Goal: Task Accomplishment & Management: Complete application form

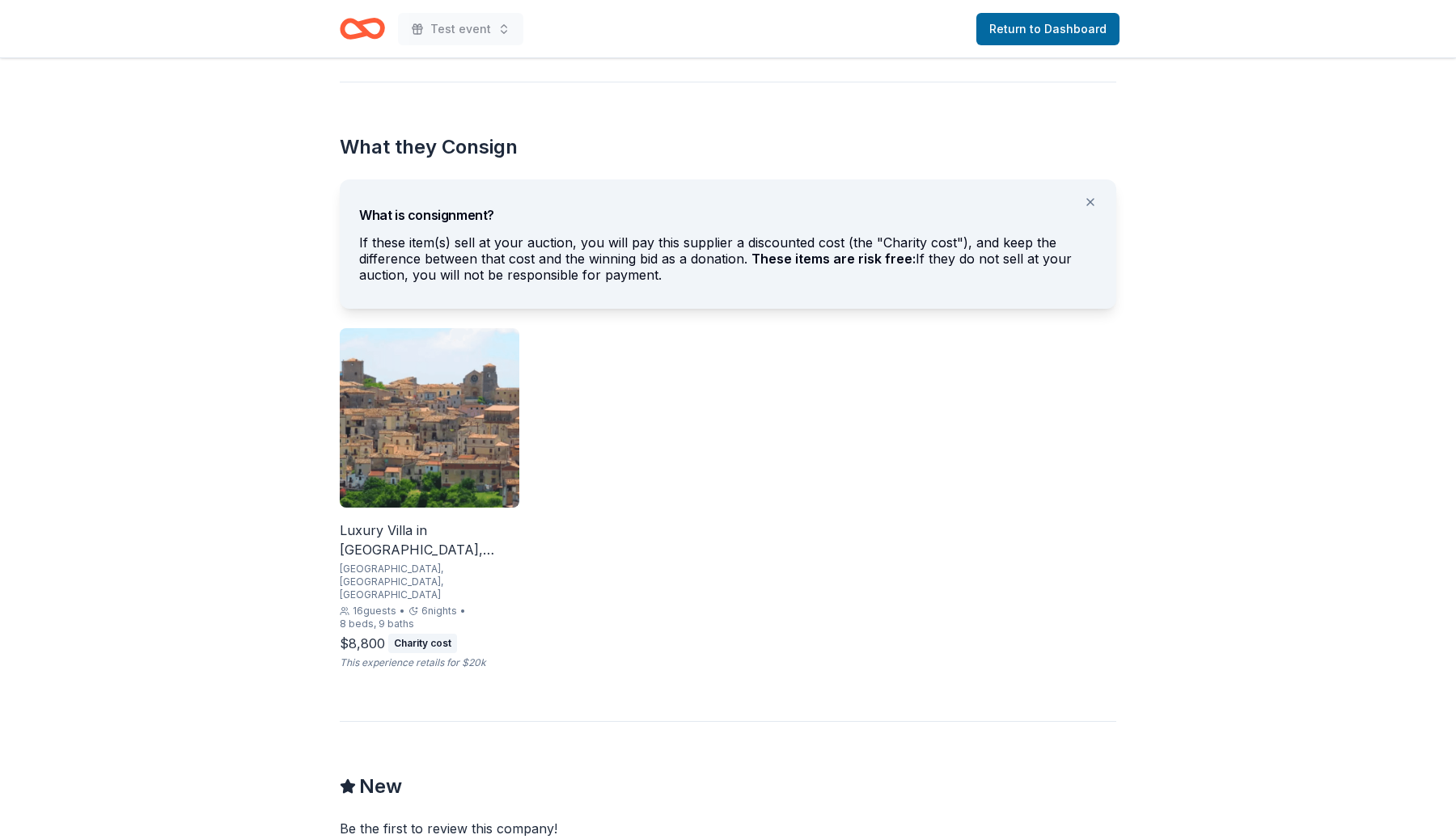
scroll to position [895, 0]
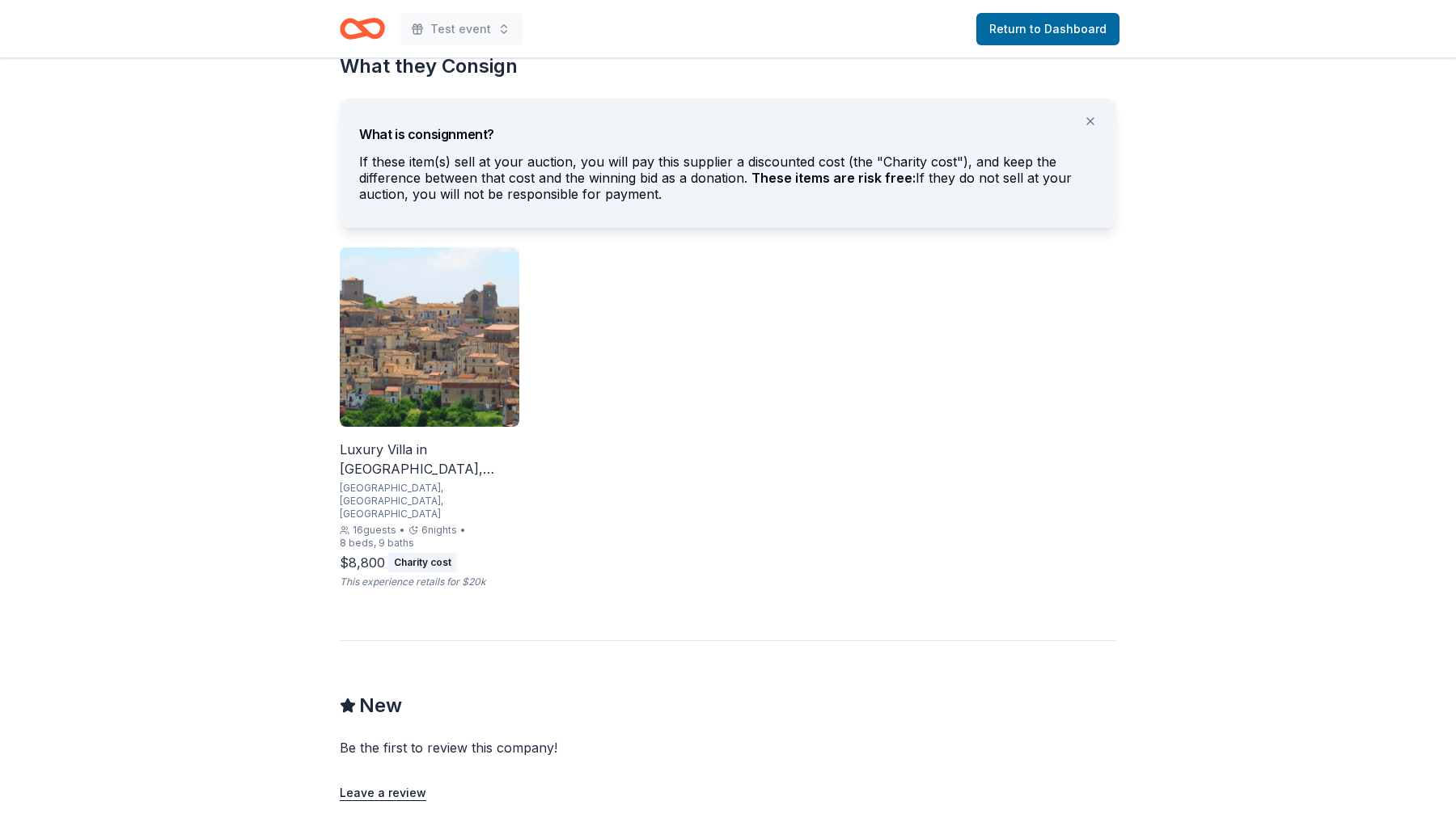
click at [407, 384] on img at bounding box center [430, 337] width 179 height 179
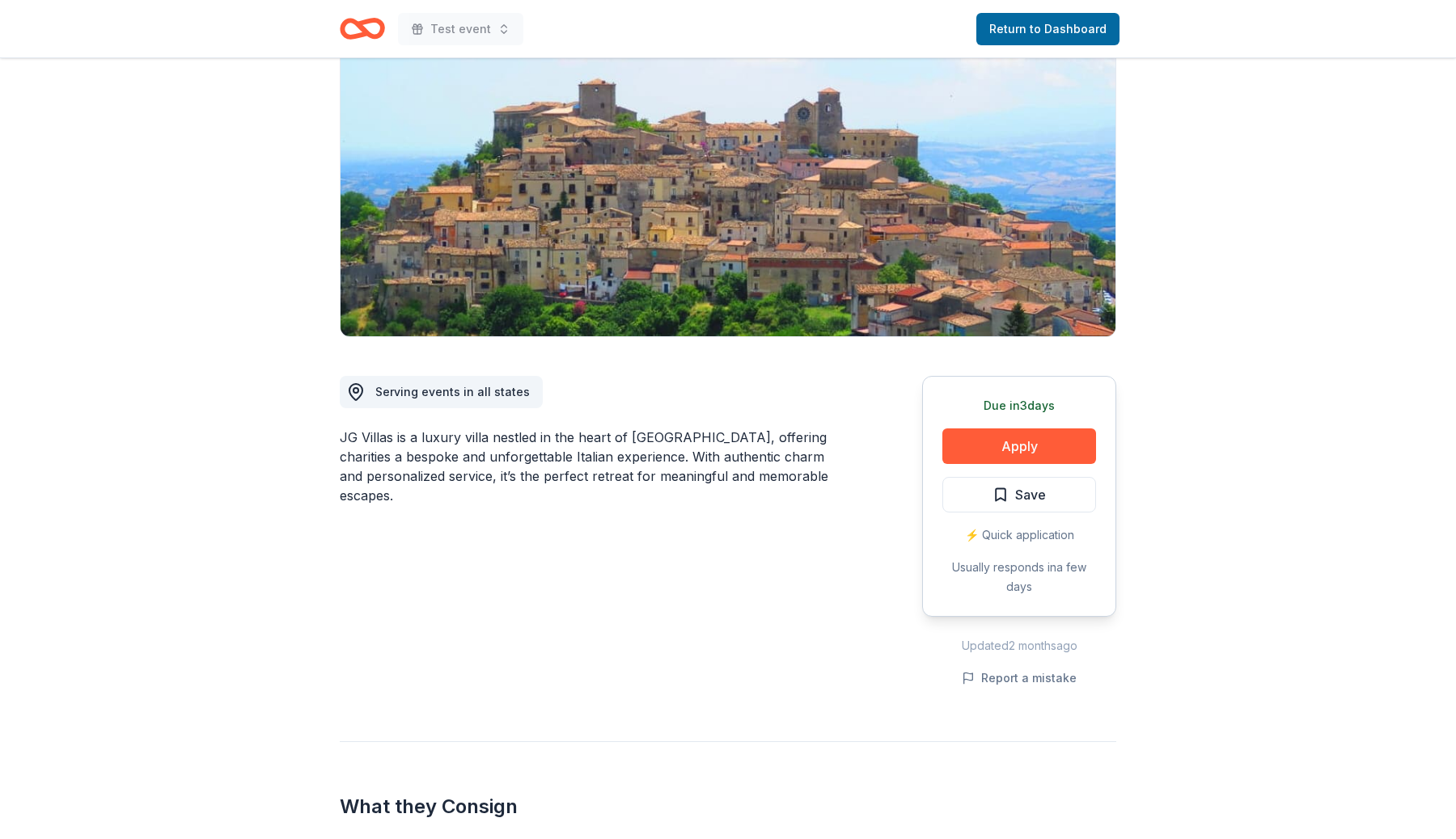
scroll to position [0, 0]
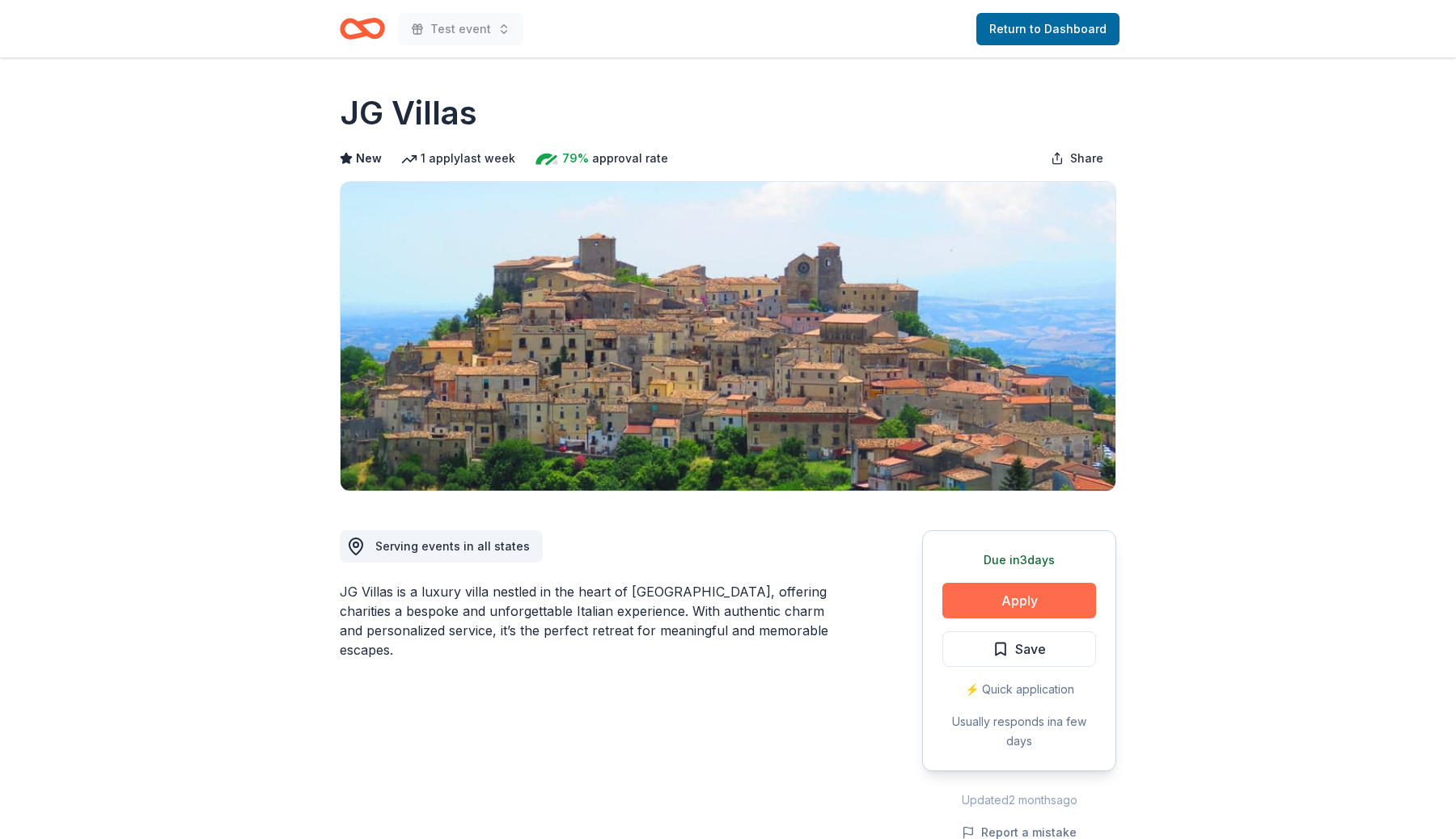
click at [1074, 583] on button "Apply" at bounding box center [1020, 600] width 154 height 35
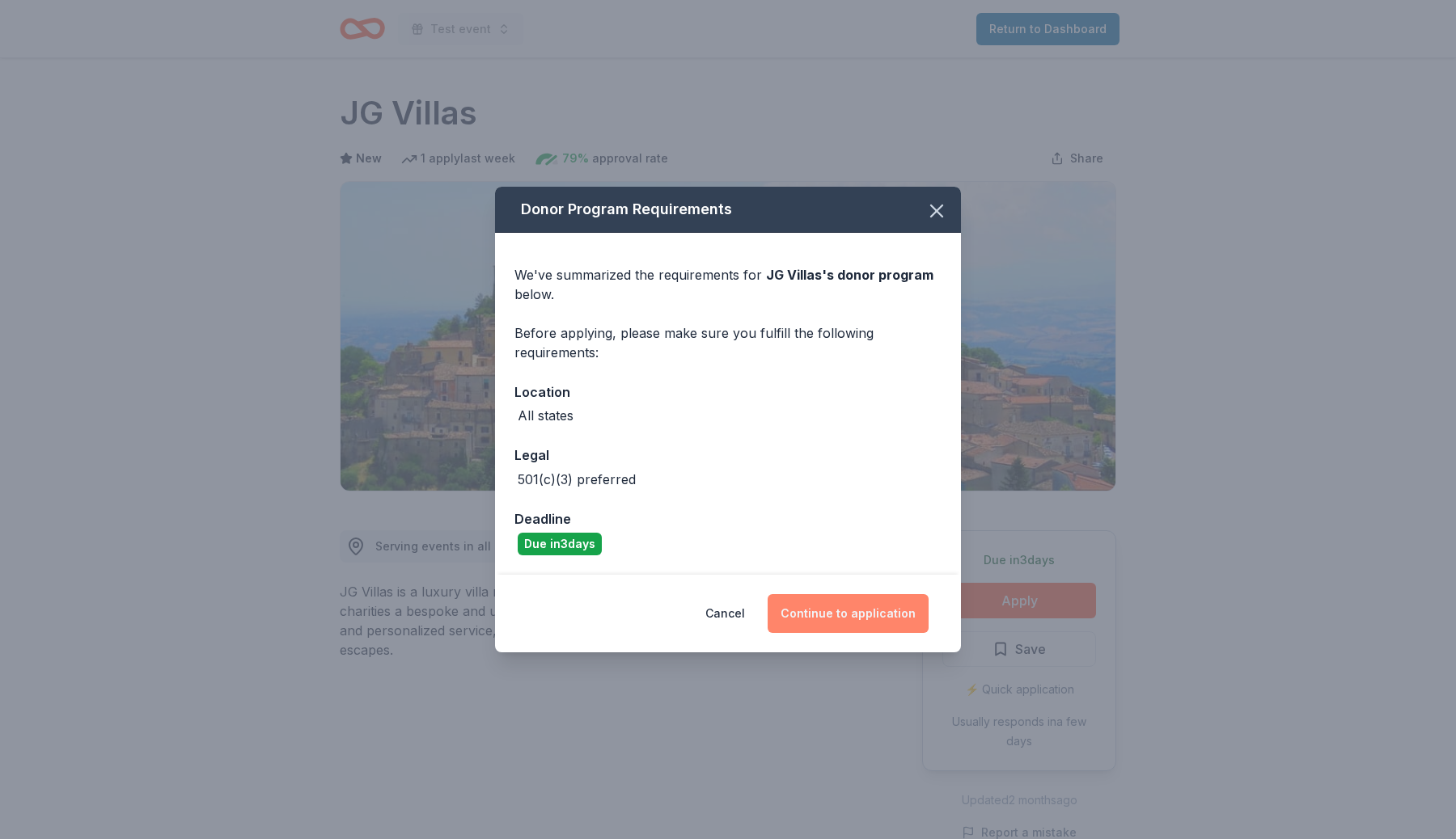
click at [907, 618] on button "Continue to application" at bounding box center [848, 613] width 161 height 39
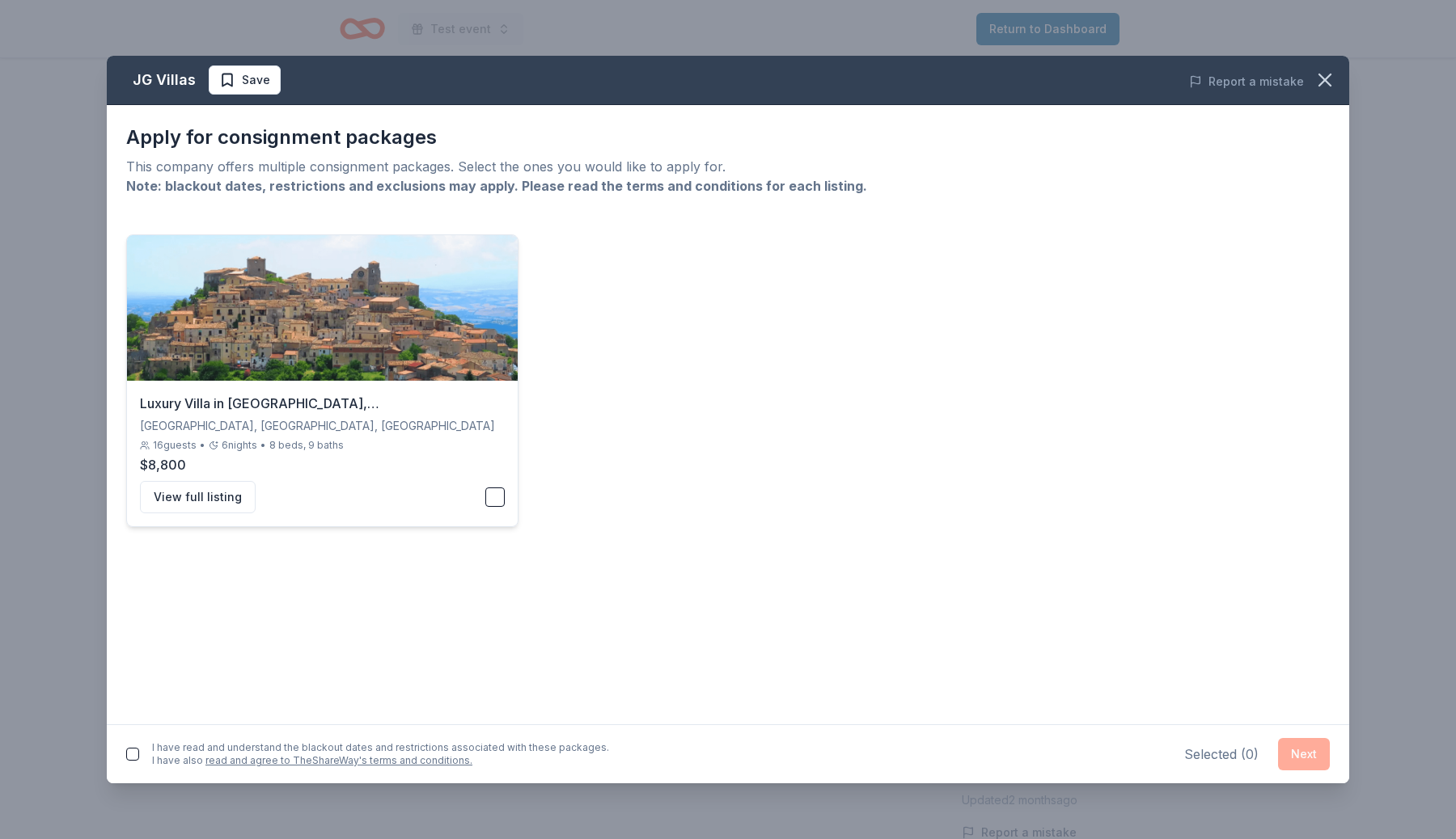
click at [496, 501] on button "button" at bounding box center [495, 497] width 20 height 20
click at [136, 758] on button "button" at bounding box center [132, 754] width 13 height 13
click at [1296, 755] on button "Next" at bounding box center [1304, 754] width 52 height 33
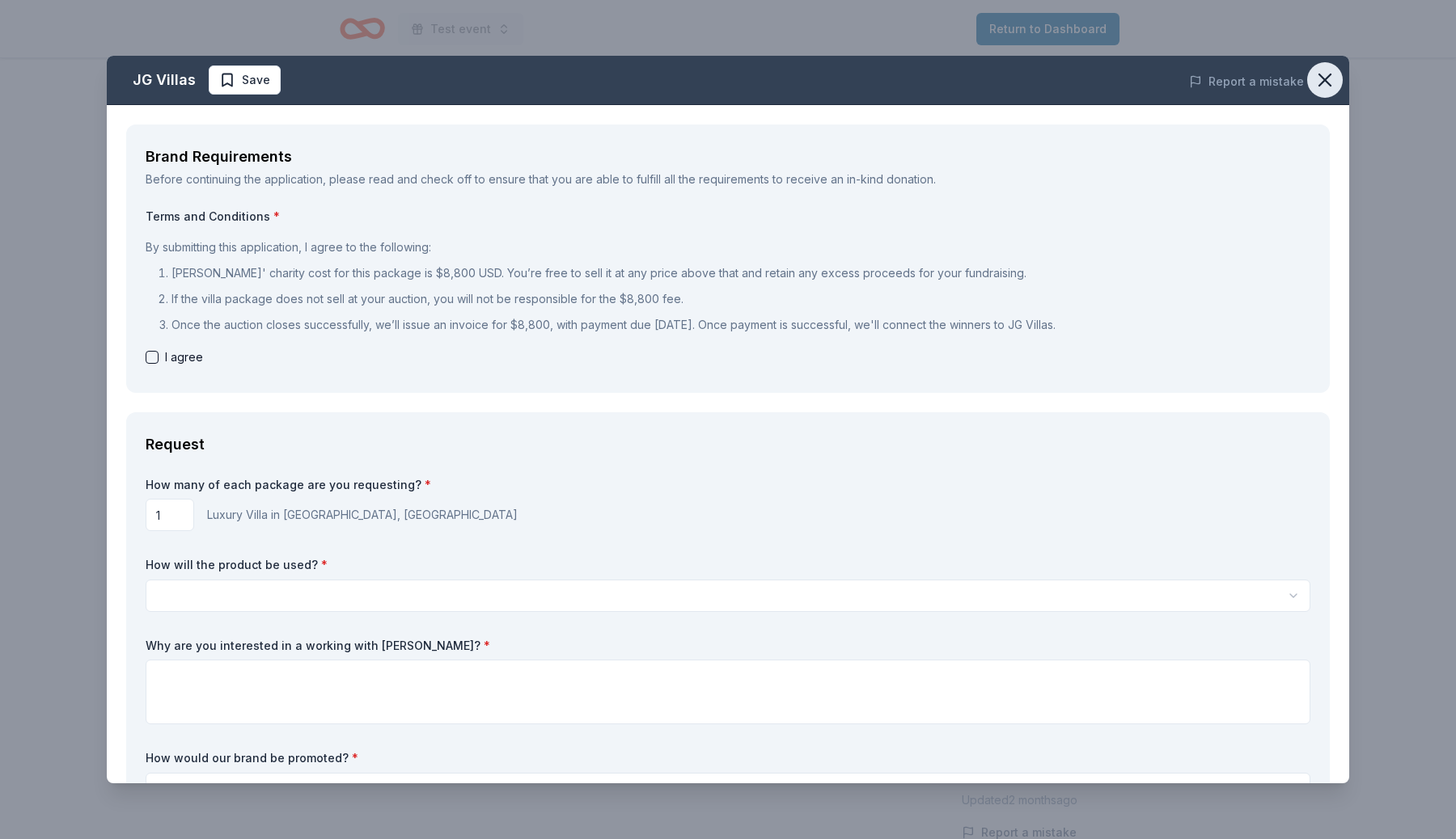
click at [1324, 90] on icon "button" at bounding box center [1325, 80] width 22 height 22
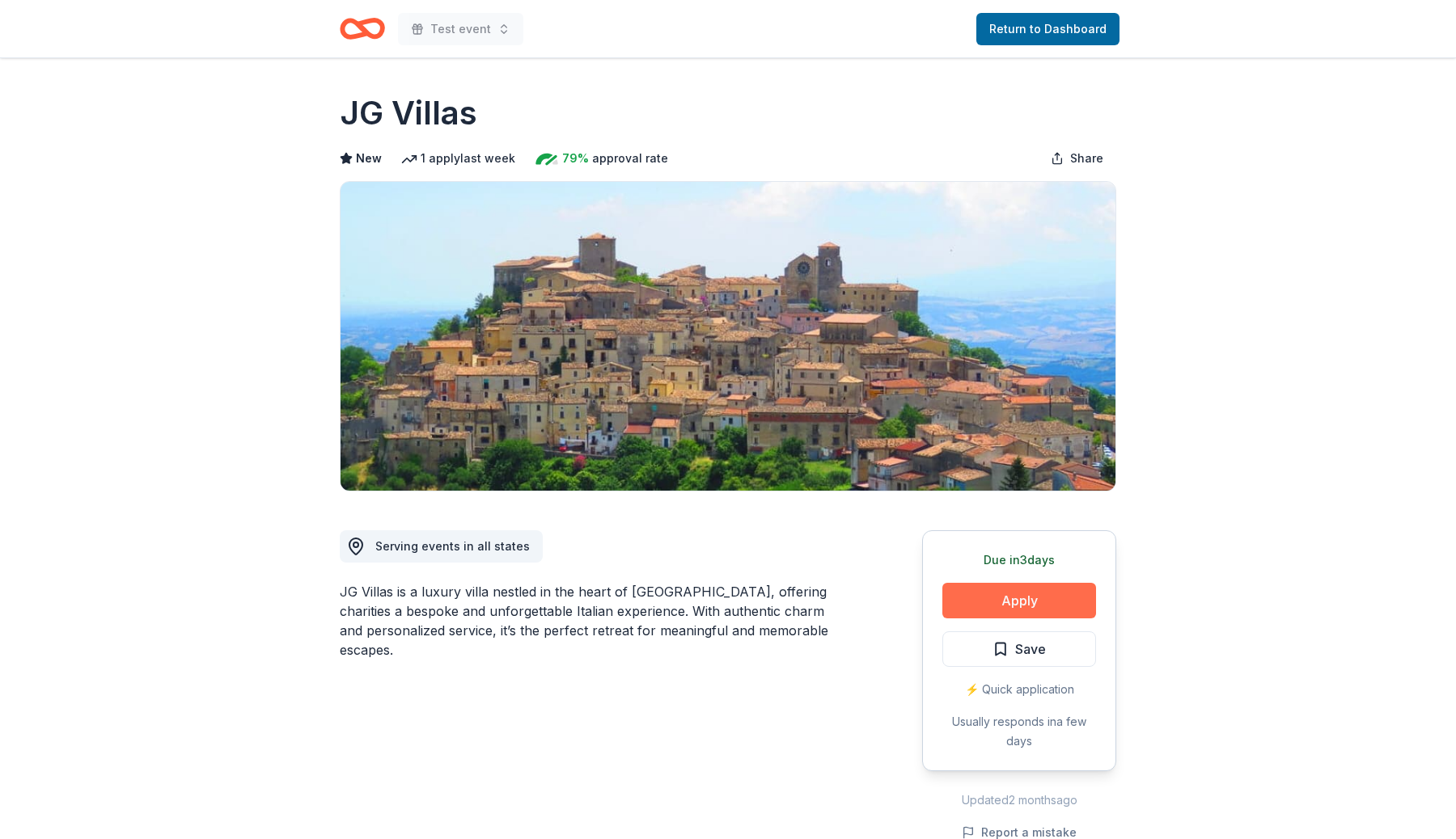
click at [1051, 605] on button "Apply" at bounding box center [1020, 600] width 154 height 35
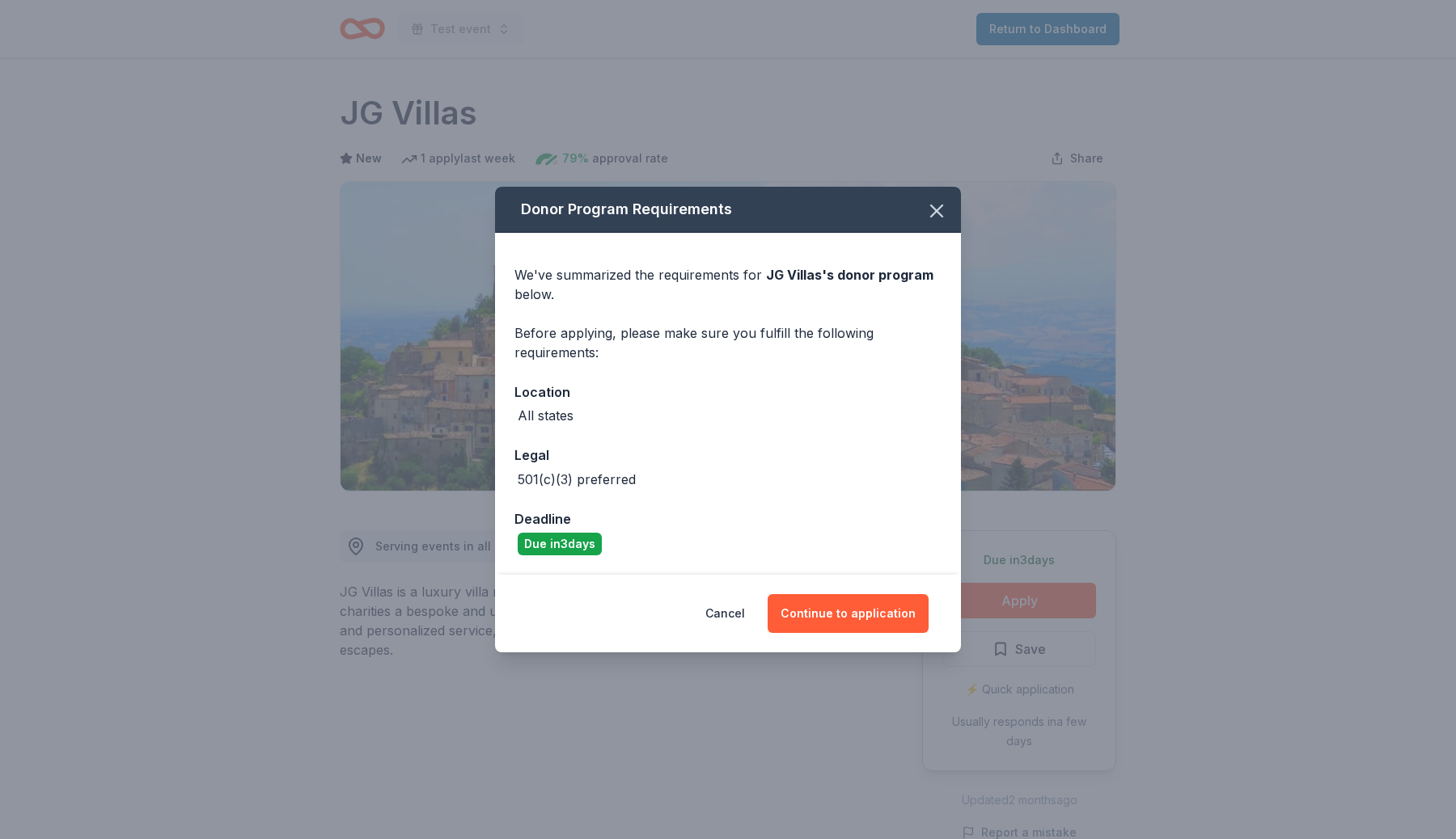
click at [913, 592] on div "Cancel Continue to application" at bounding box center [728, 614] width 466 height 78
click at [913, 604] on button "Continue to application" at bounding box center [848, 613] width 161 height 39
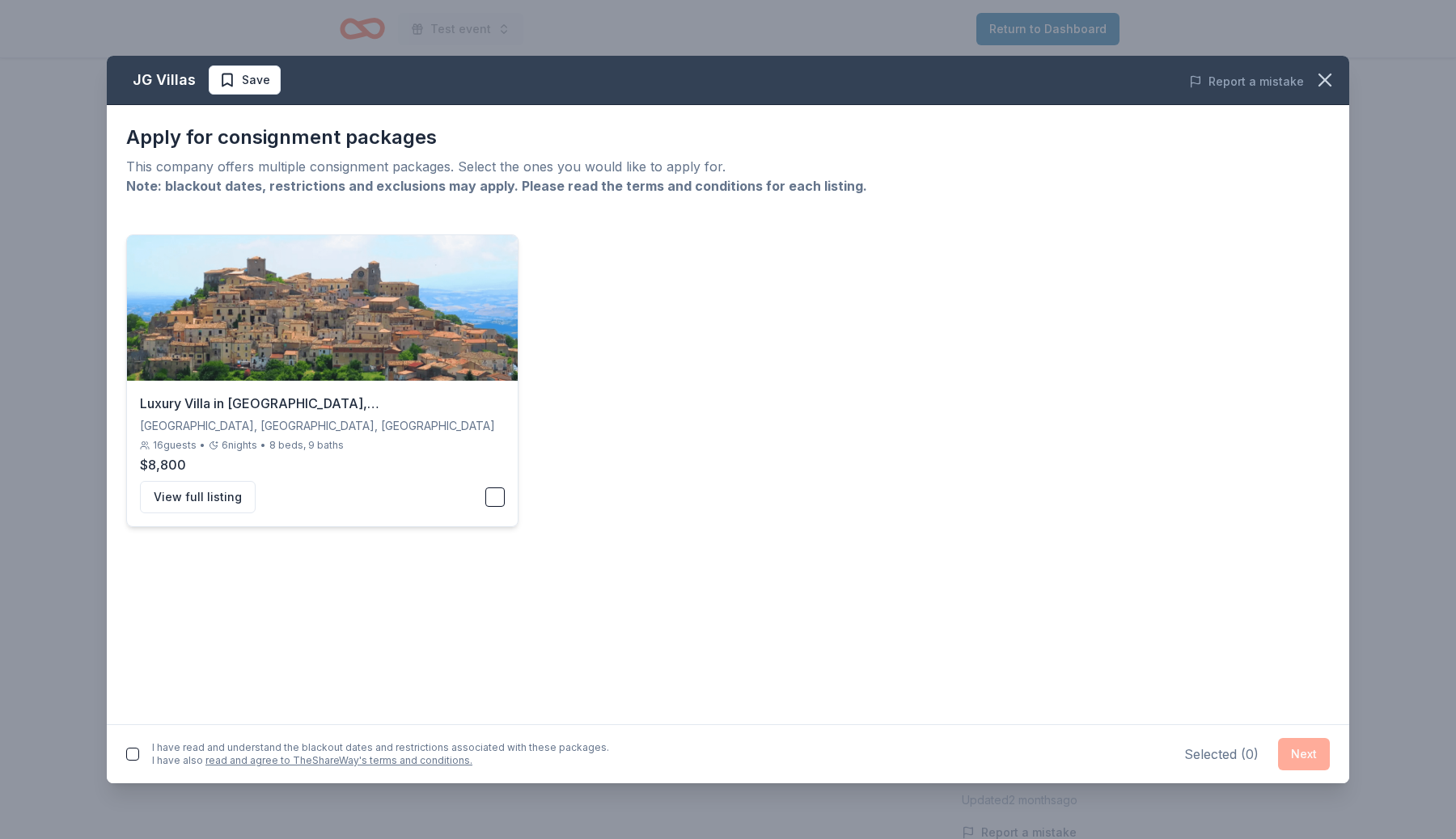
click at [496, 498] on button "button" at bounding box center [495, 497] width 20 height 20
click at [130, 755] on button "button" at bounding box center [132, 754] width 13 height 13
click at [1287, 742] on button "Next" at bounding box center [1304, 754] width 52 height 33
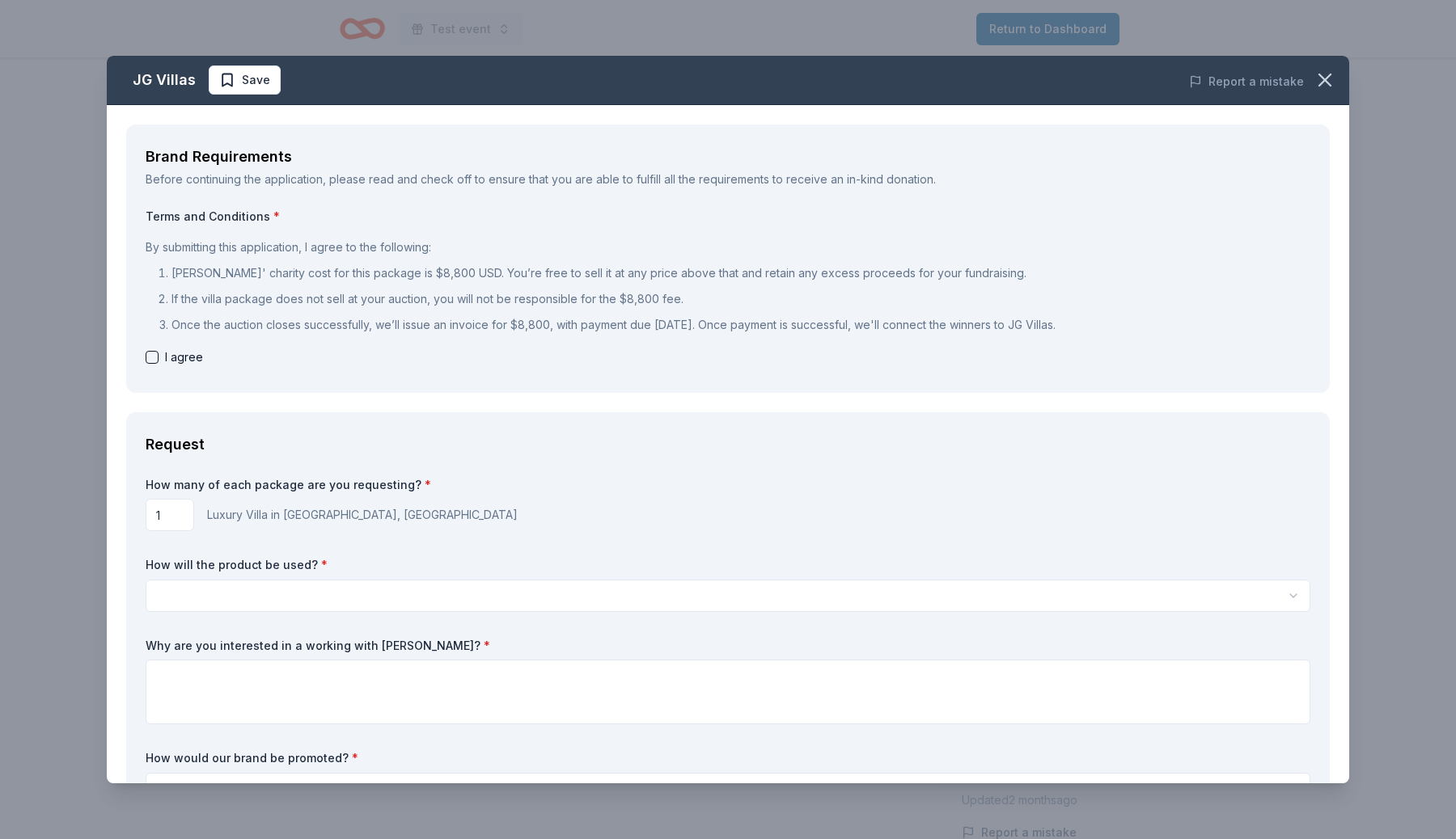
click at [1365, 189] on div "JG Villas Save Report a mistake Brand Requirements Before continuing the applic…" at bounding box center [728, 419] width 1456 height 839
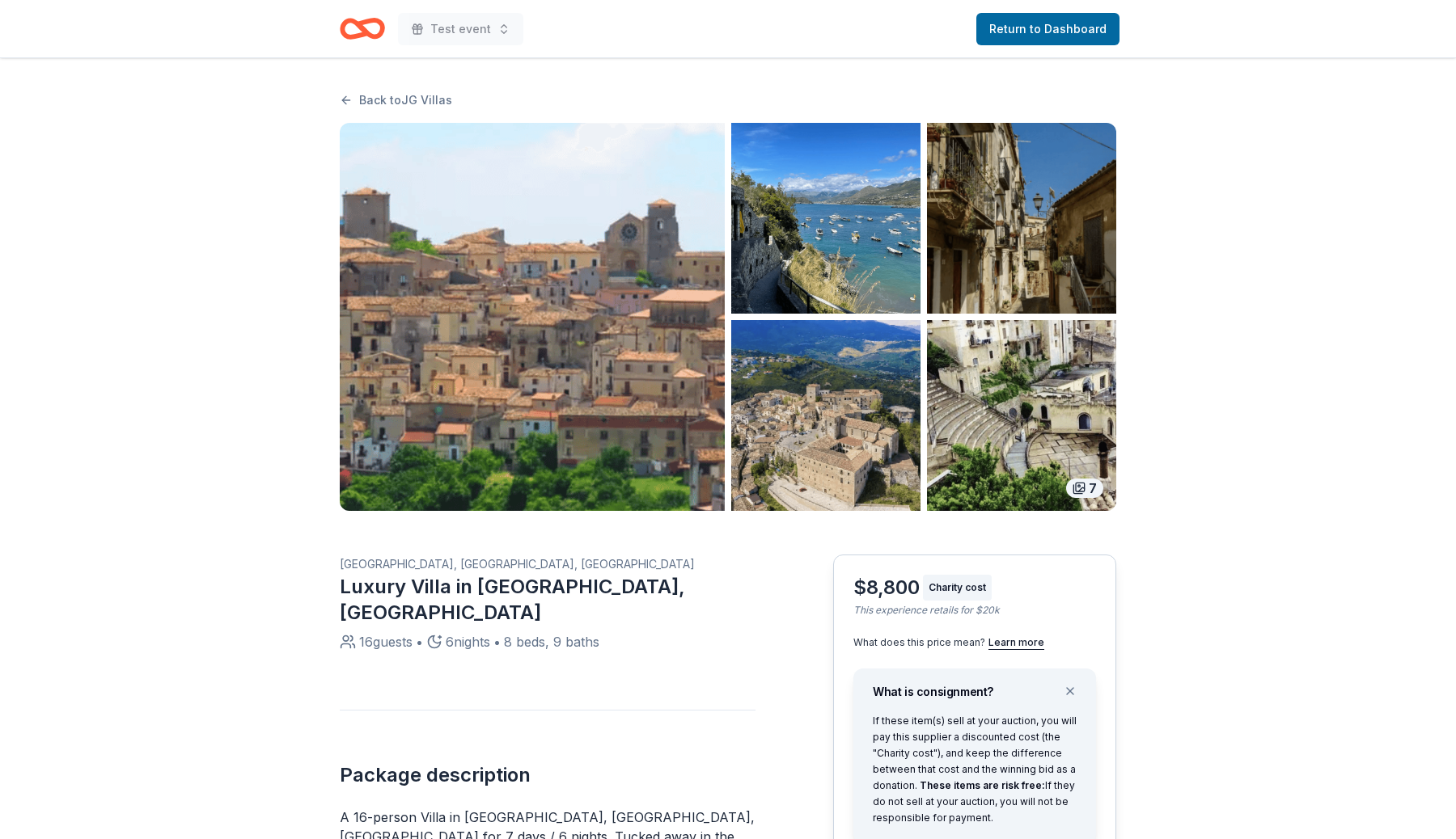
click at [927, 387] on img "button" at bounding box center [1021, 415] width 189 height 191
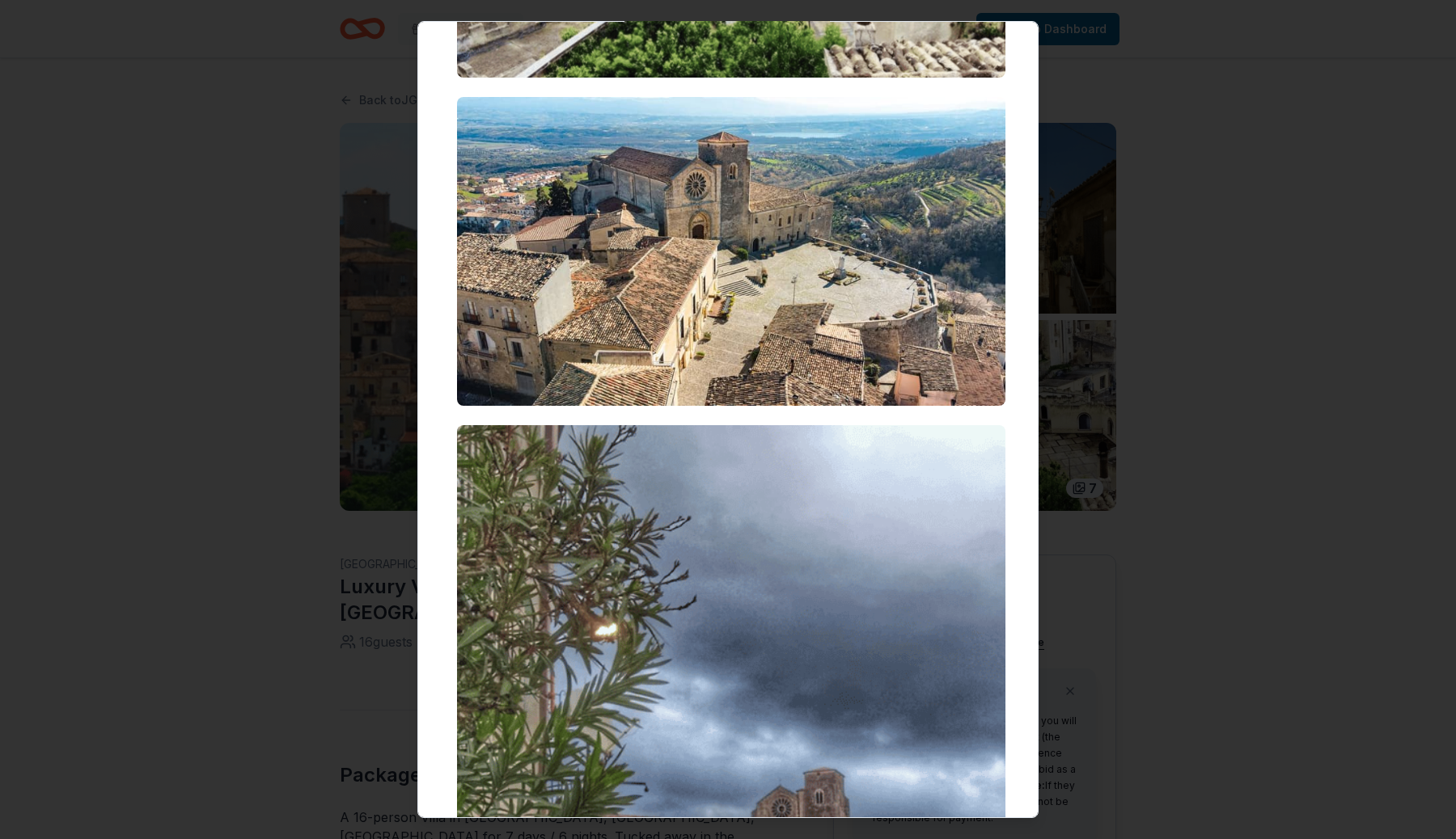
scroll to position [2282, 0]
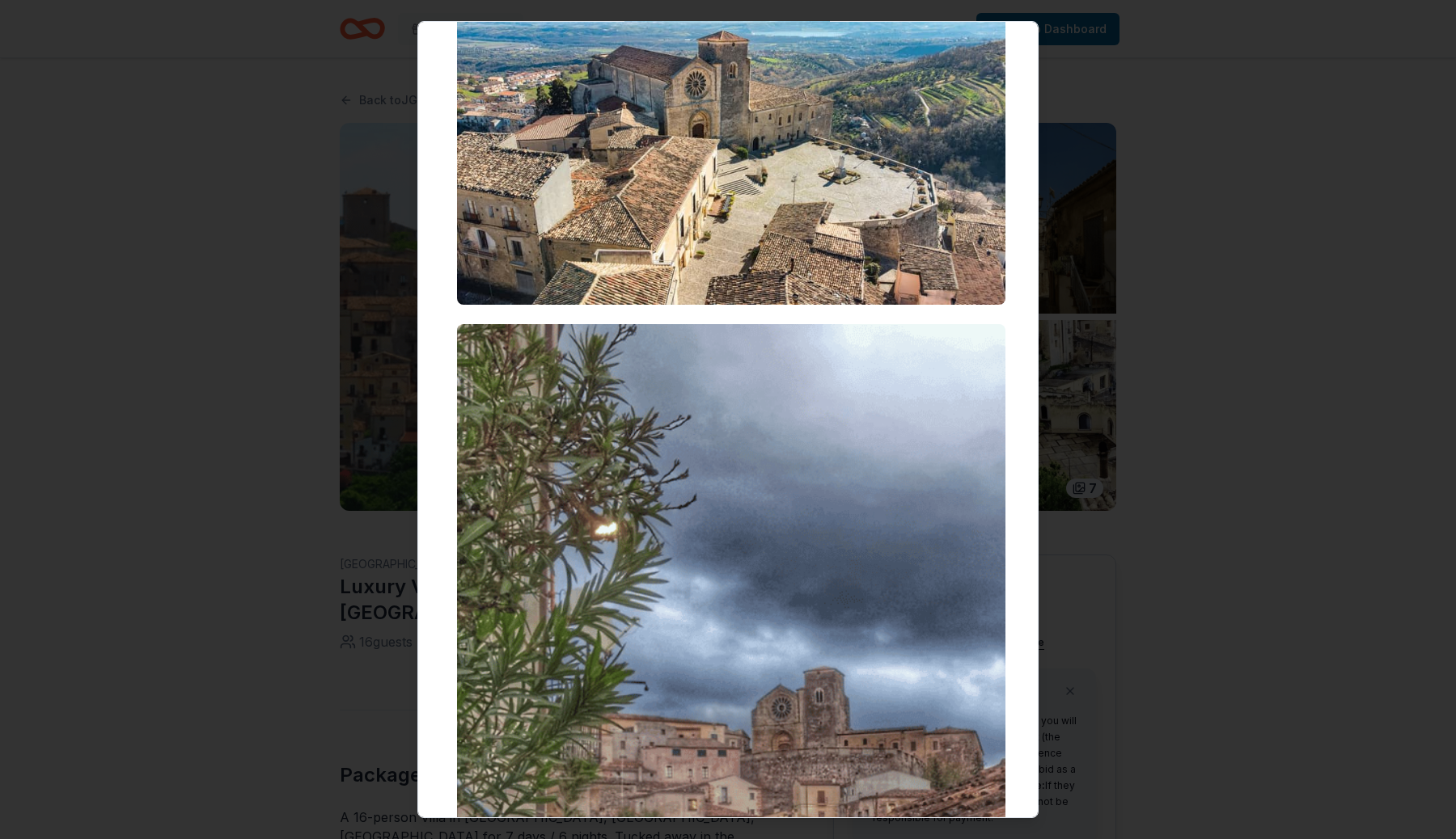
click at [1450, 539] on div at bounding box center [728, 419] width 1456 height 839
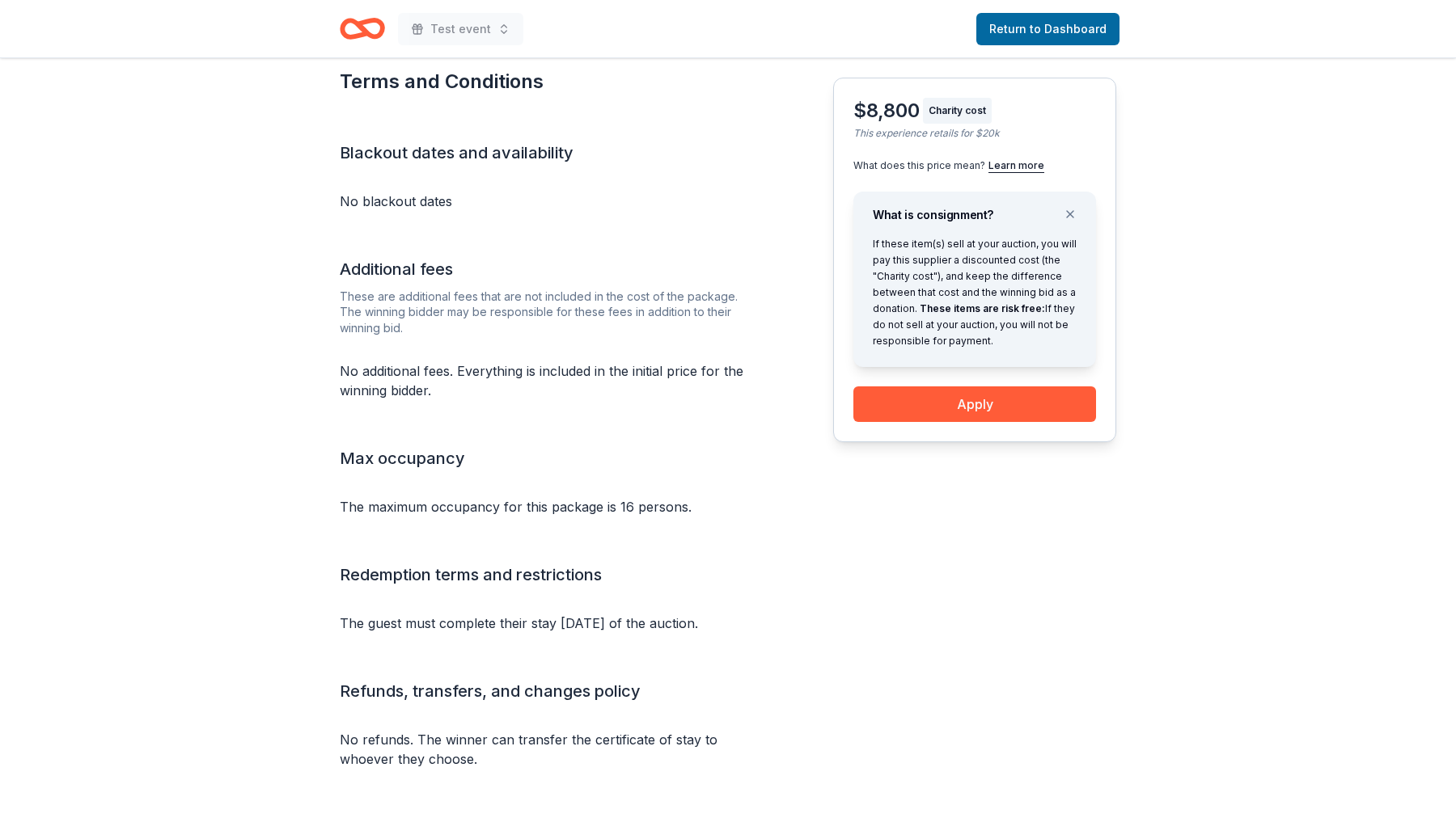
scroll to position [1349, 0]
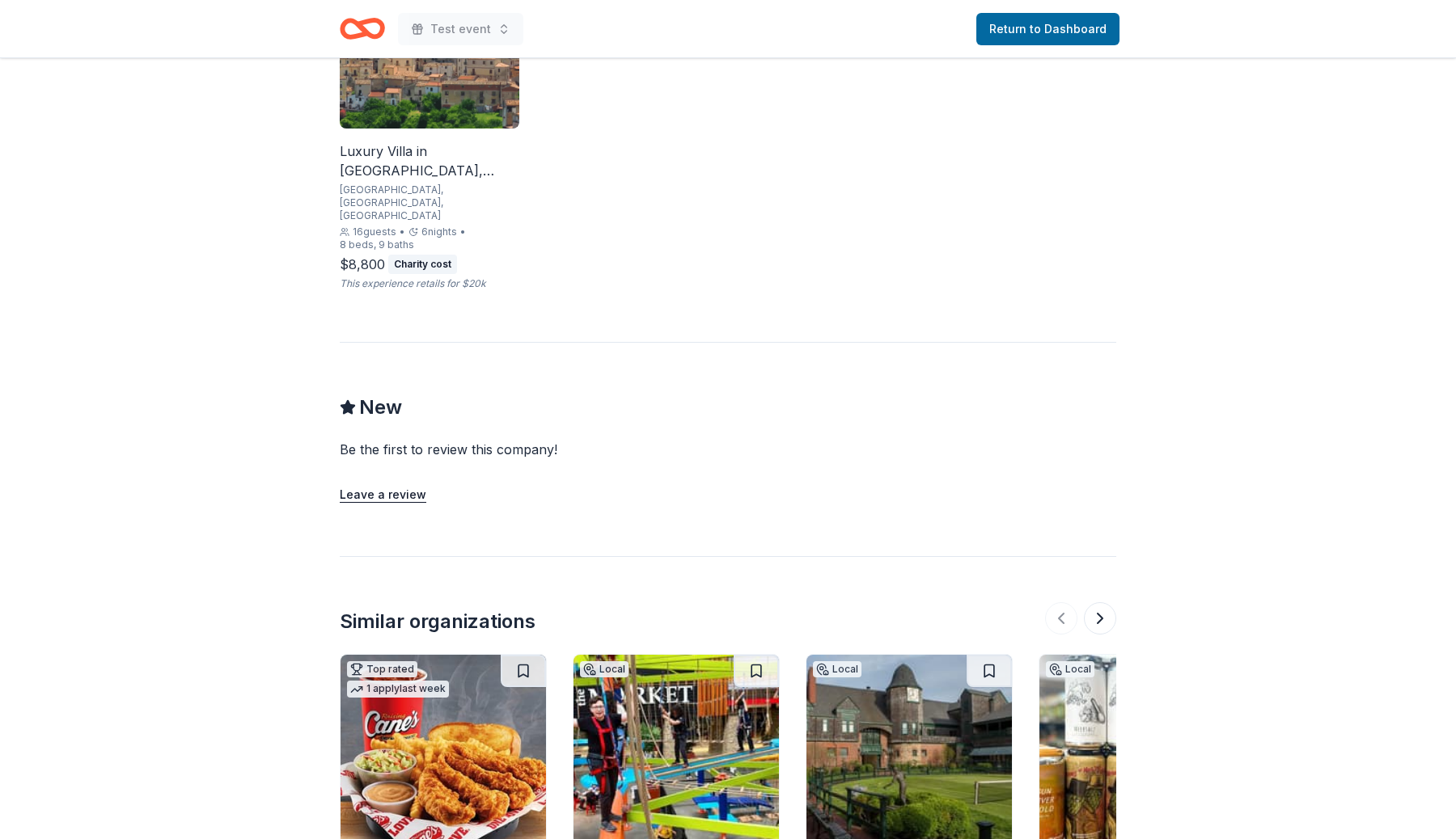
scroll to position [1495, 0]
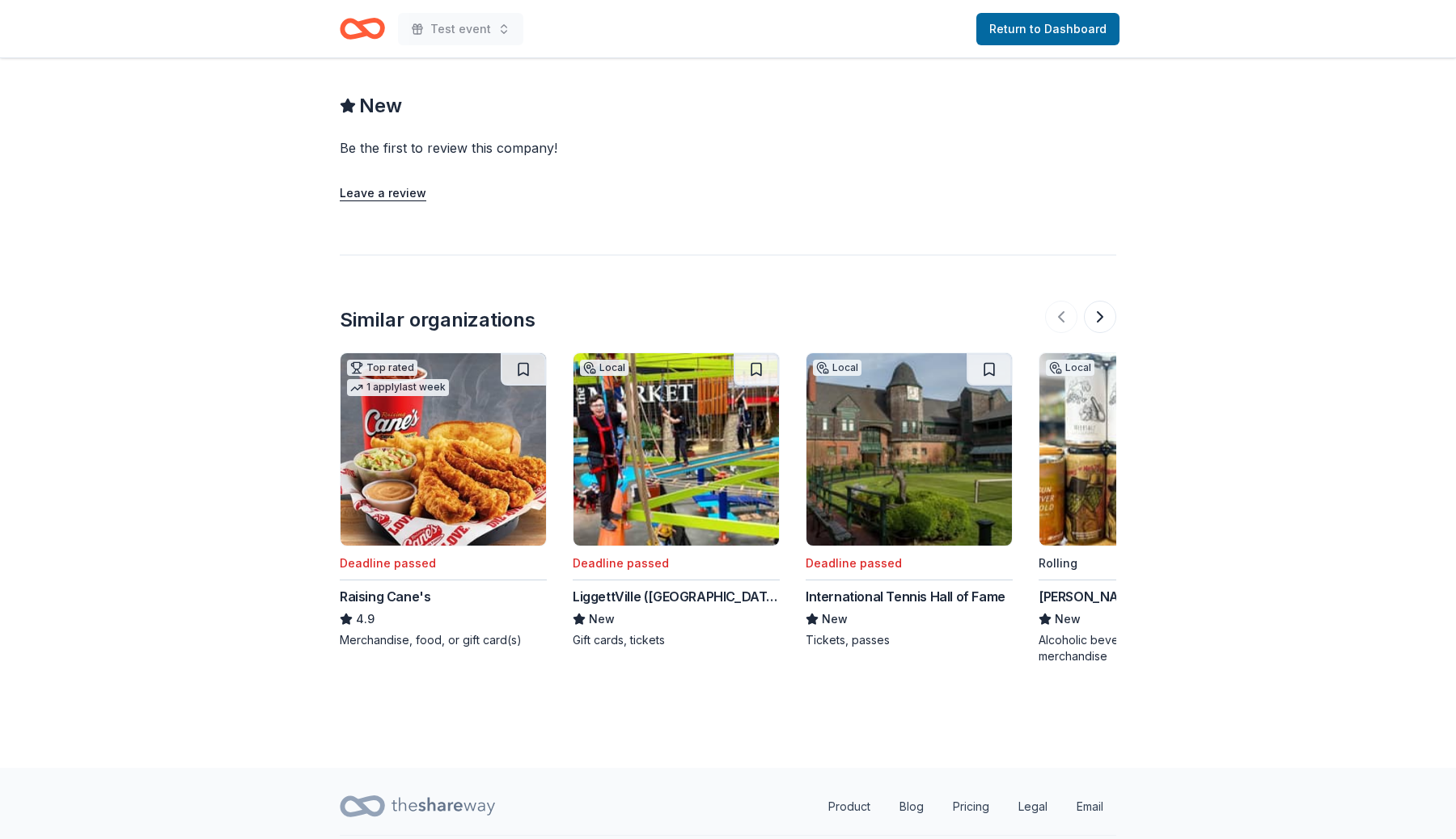
click at [749, 93] on div "New" at bounding box center [728, 106] width 776 height 26
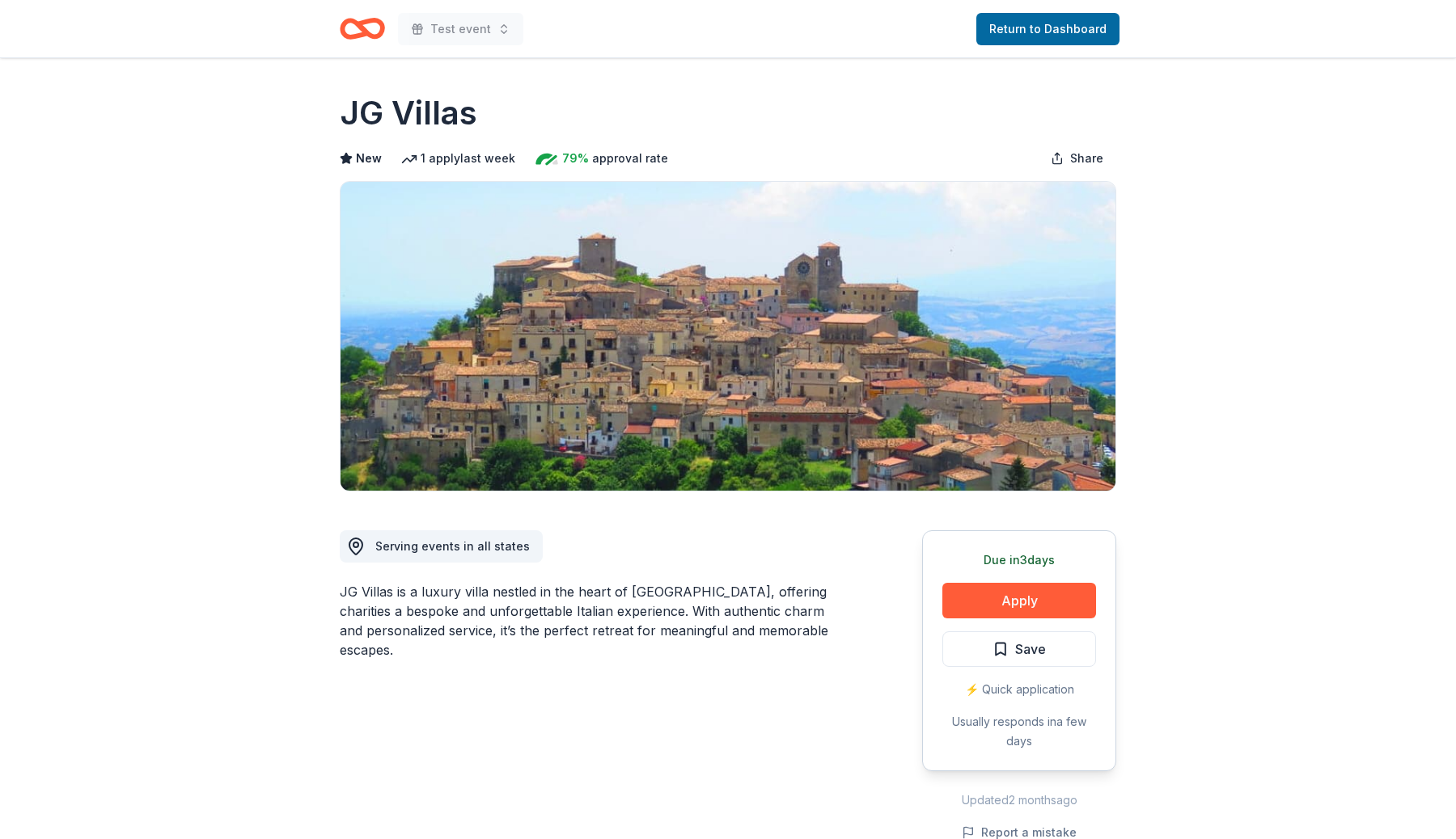
scroll to position [1495, 0]
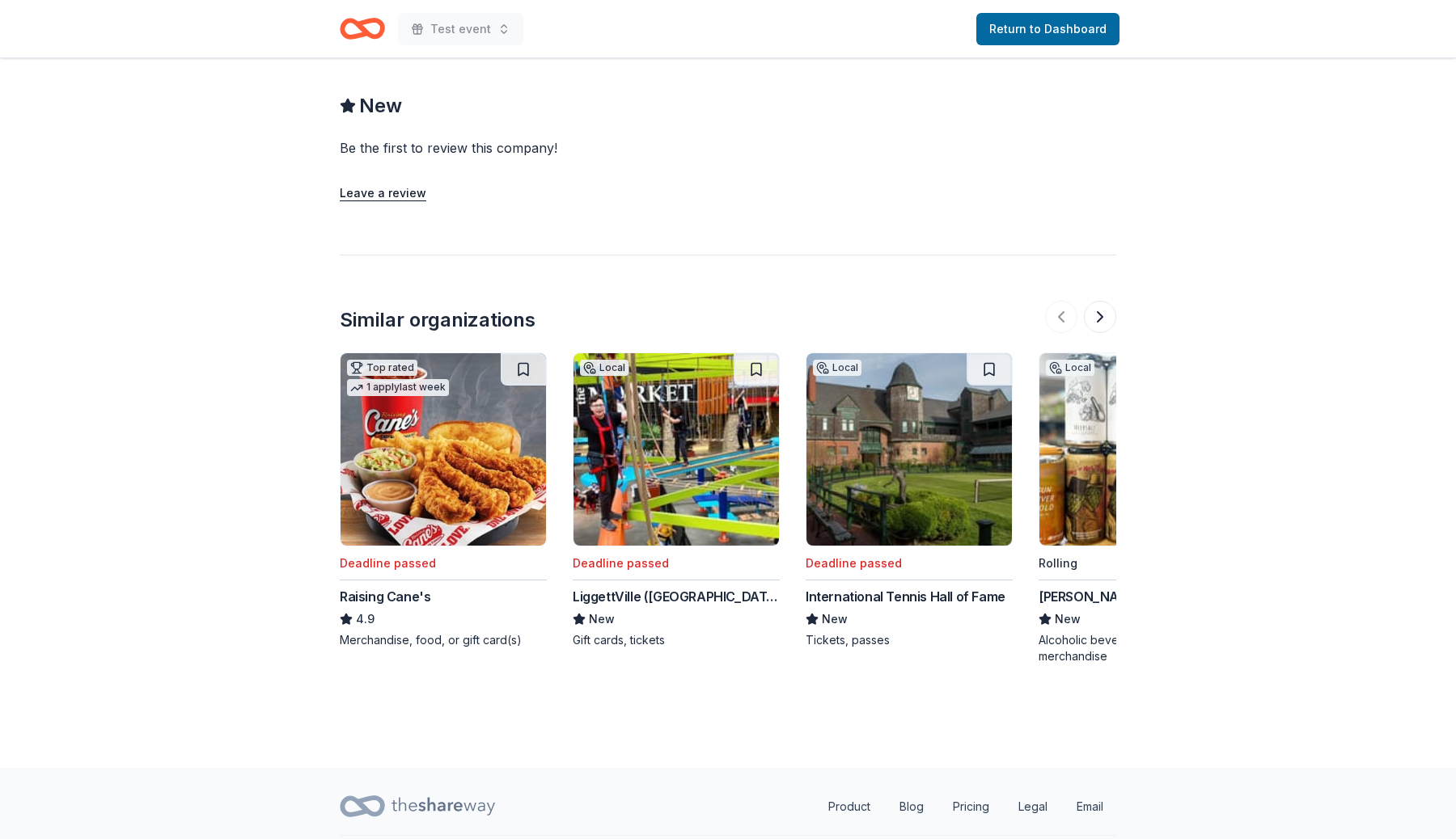
scroll to position [1495, 0]
click at [1088, 301] on button at bounding box center [1101, 317] width 33 height 33
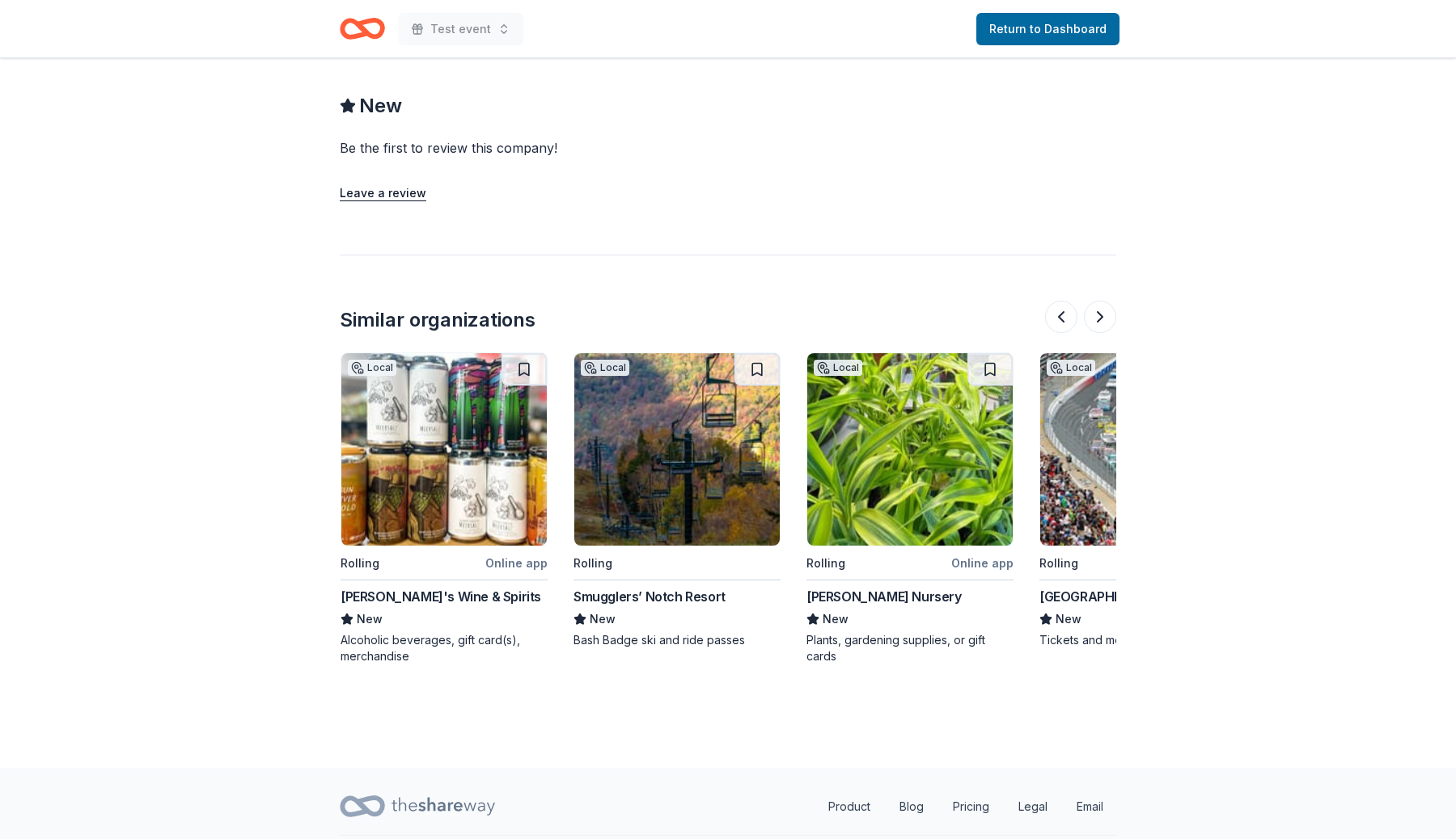
scroll to position [0, 699]
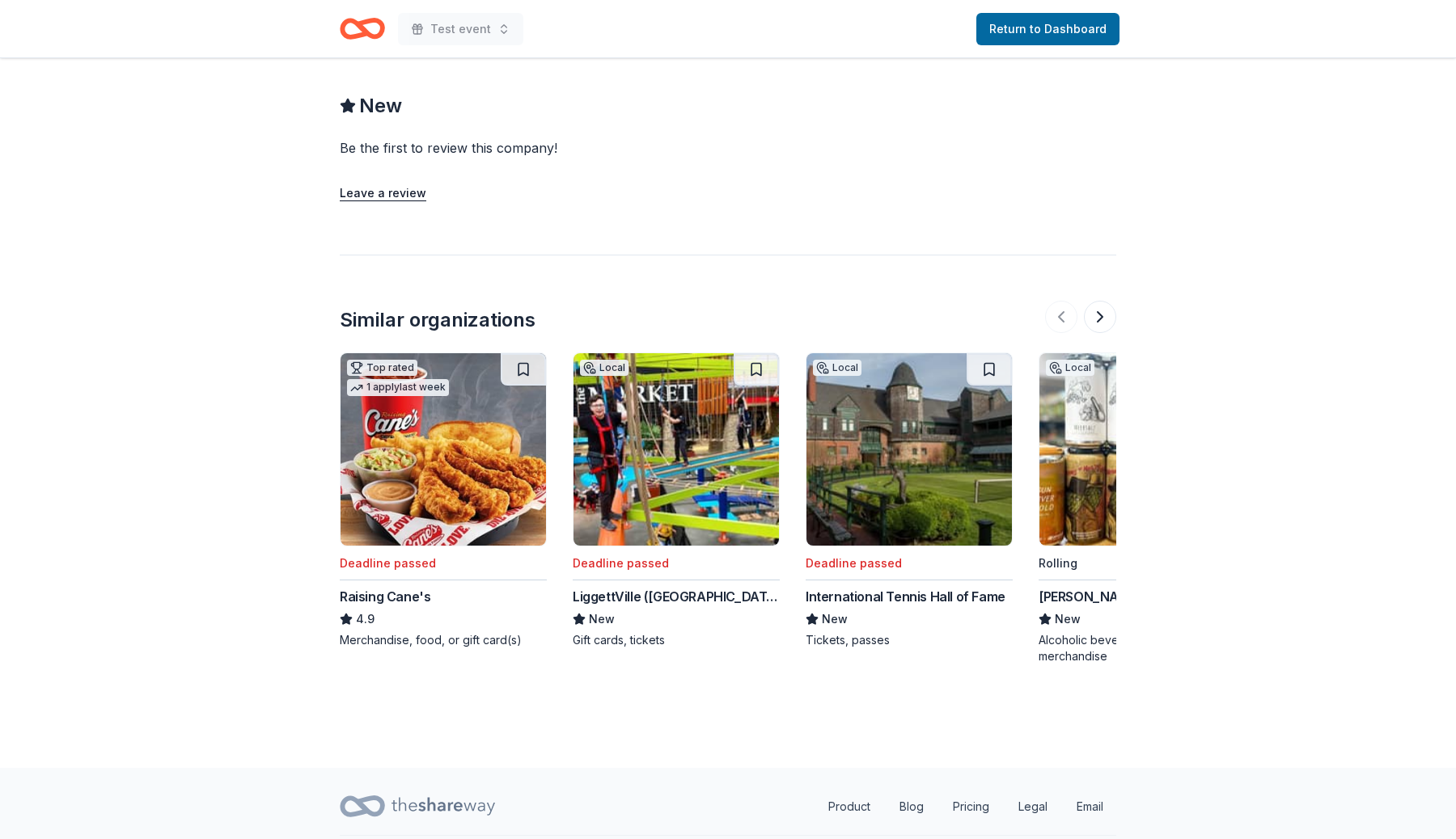
scroll to position [1495, 0]
click at [866, 112] on div "New Be the first to review this company! Leave a review" at bounding box center [728, 122] width 776 height 162
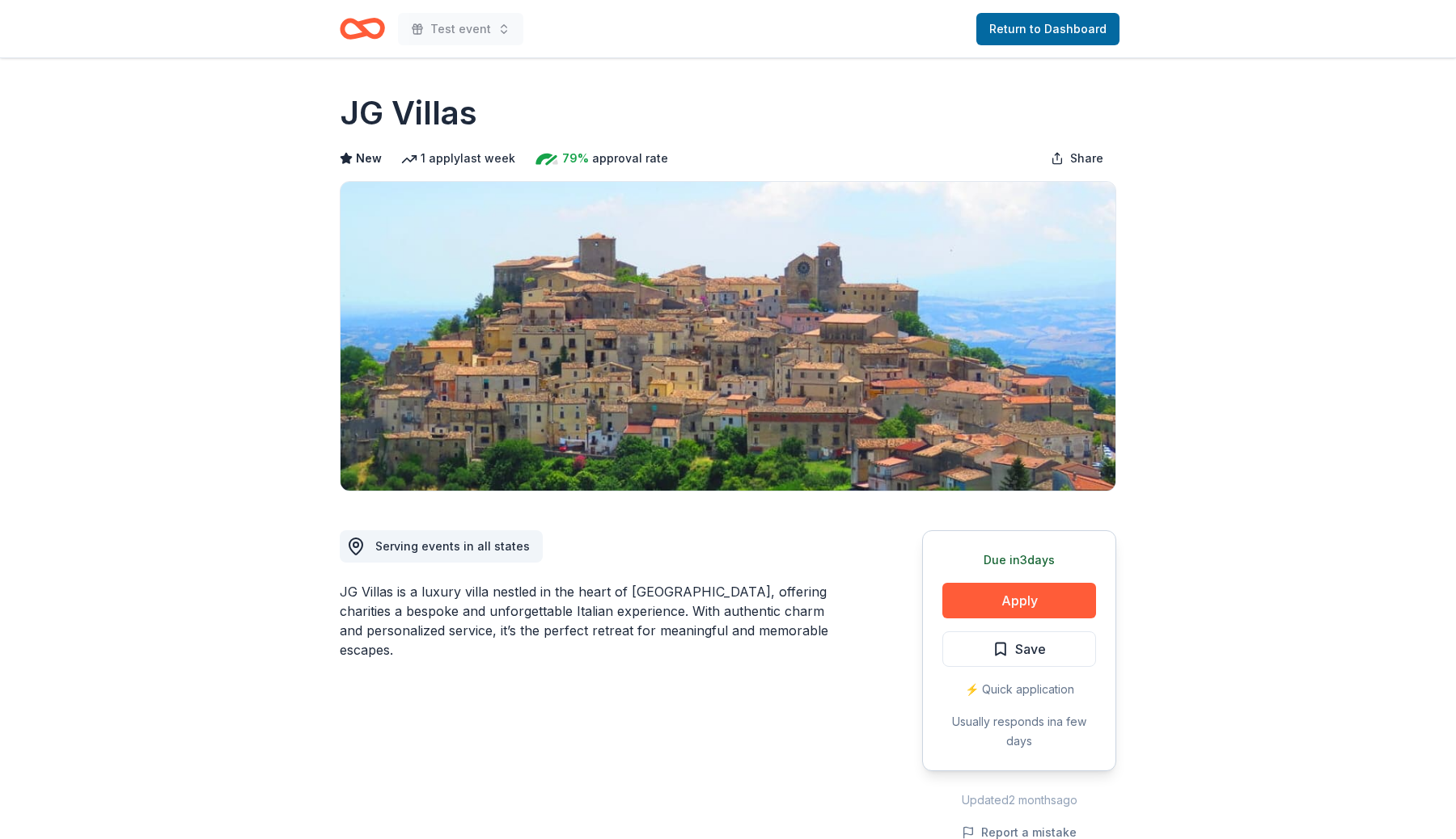
scroll to position [1495, 0]
